Goal: Task Accomplishment & Management: Complete application form

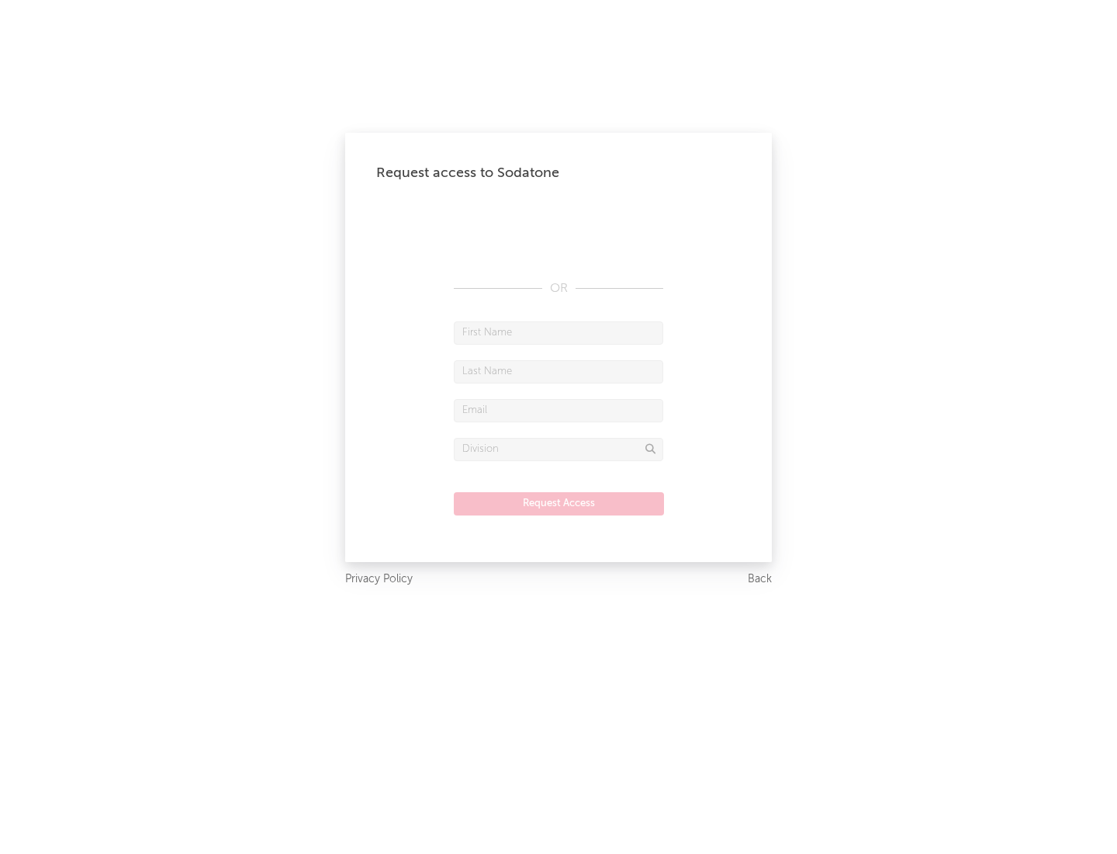
click at [559, 332] on input "text" at bounding box center [559, 332] width 210 height 23
type input "[PERSON_NAME]"
click at [559, 371] on input "text" at bounding box center [559, 371] width 210 height 23
type input "[PERSON_NAME]"
click at [559, 410] on input "text" at bounding box center [559, 410] width 210 height 23
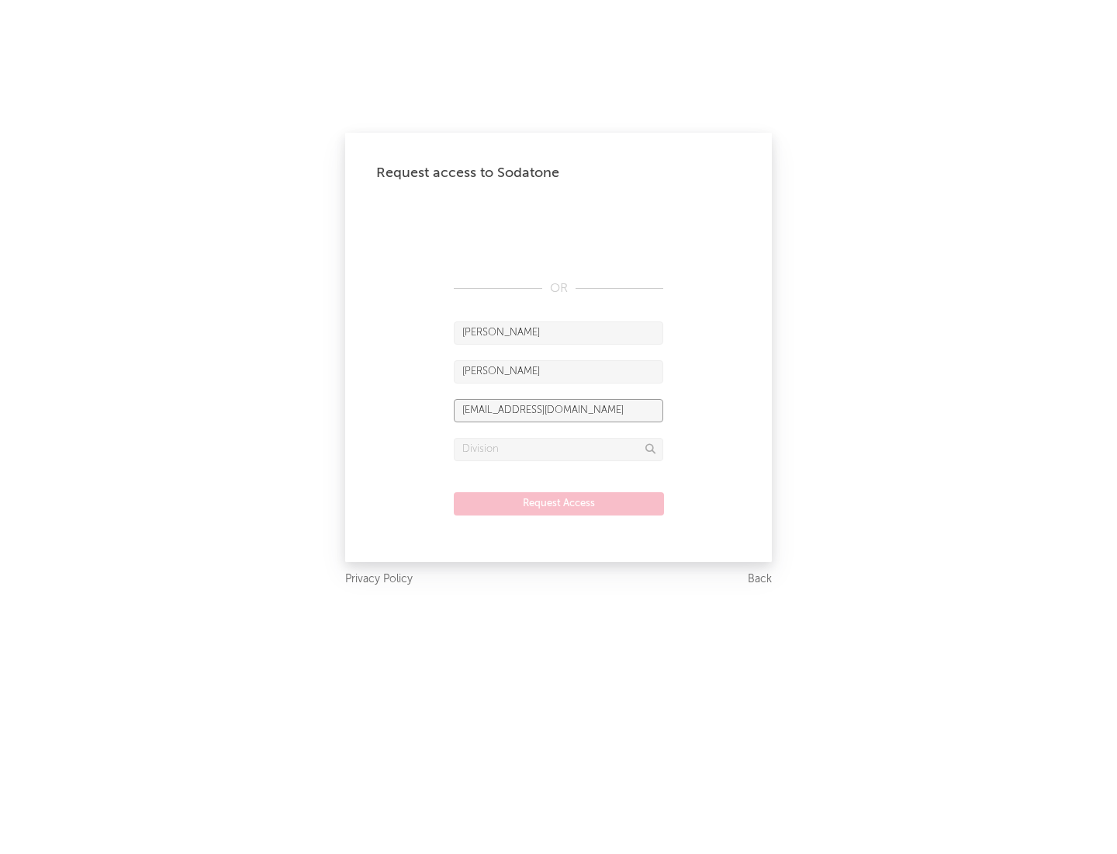
type input "[EMAIL_ADDRESS][DOMAIN_NAME]"
click at [559, 448] on input "text" at bounding box center [559, 449] width 210 height 23
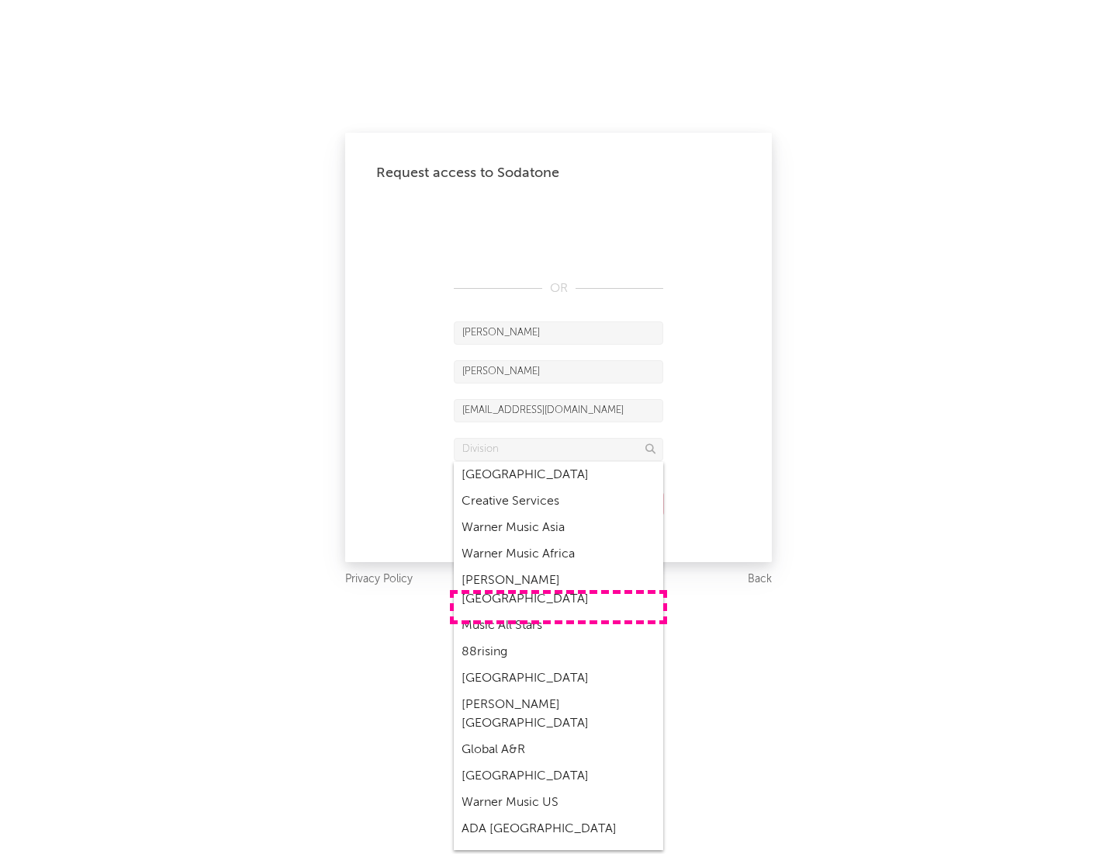
click at [559, 612] on div "Music All Stars" at bounding box center [559, 625] width 210 height 26
type input "Music All Stars"
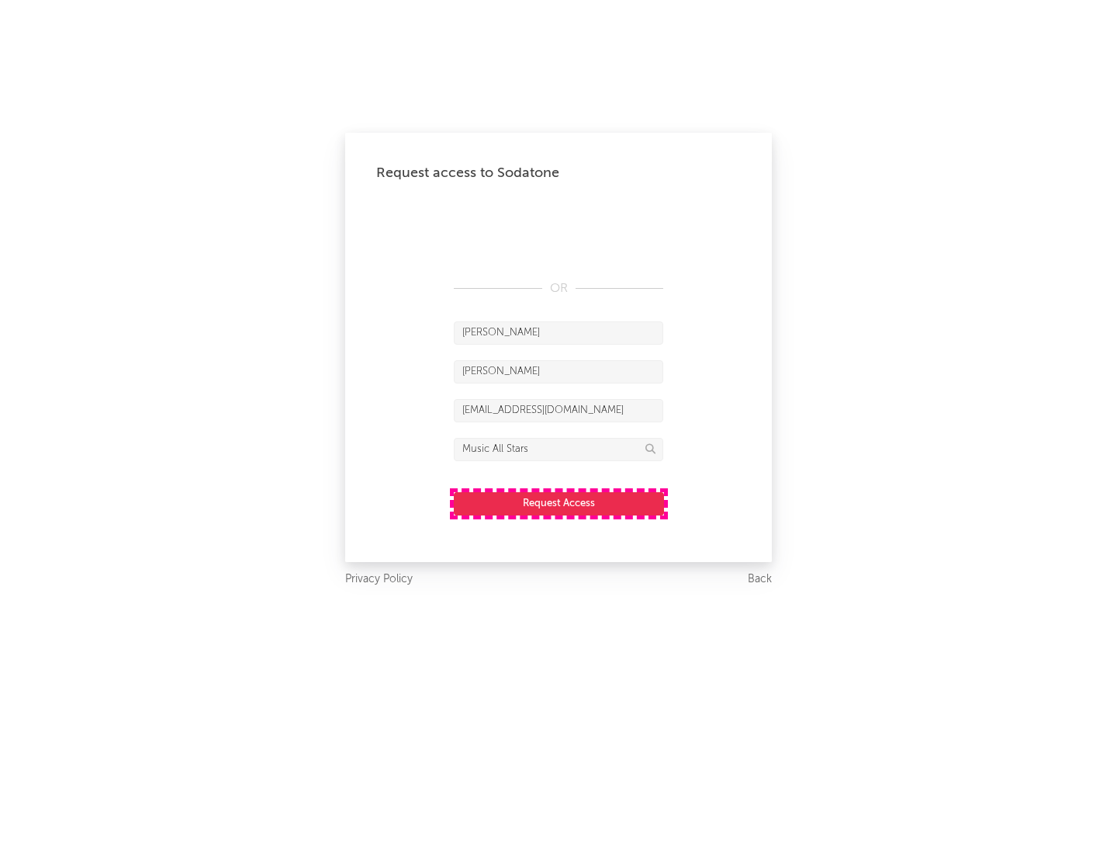
click at [559, 503] on button "Request Access" at bounding box center [559, 503] width 210 height 23
